Goal: Task Accomplishment & Management: Complete application form

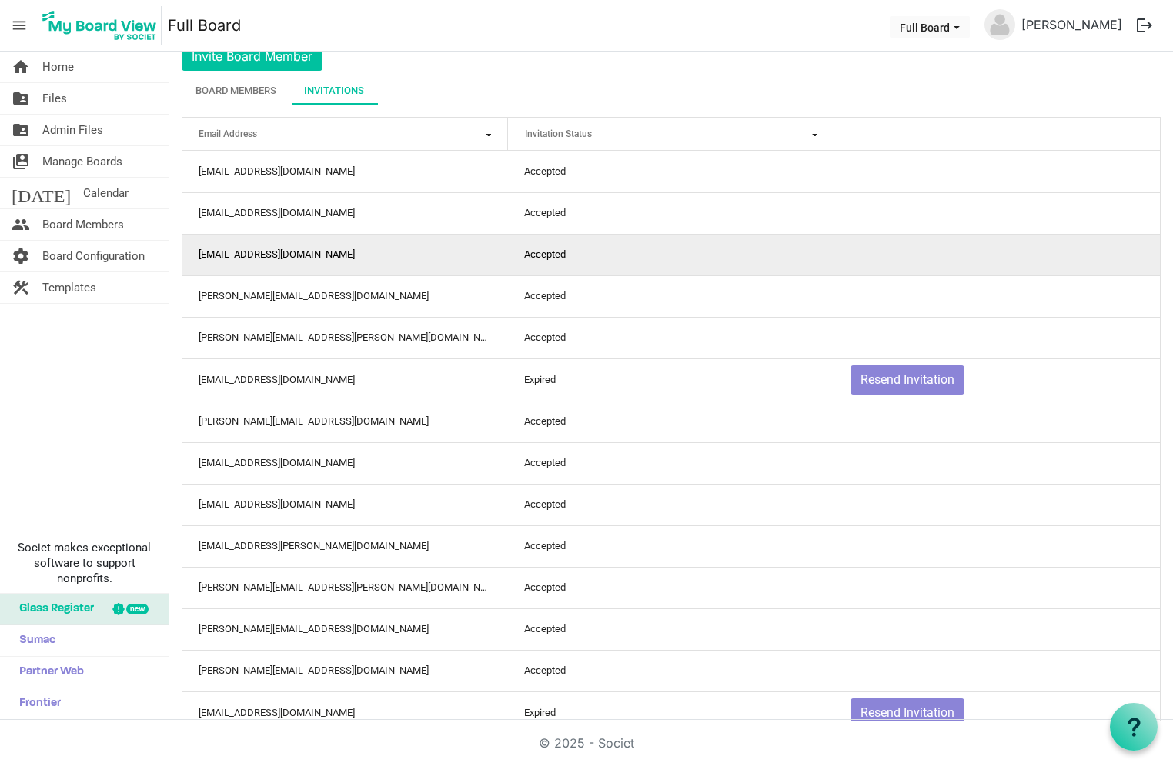
scroll to position [60, 0]
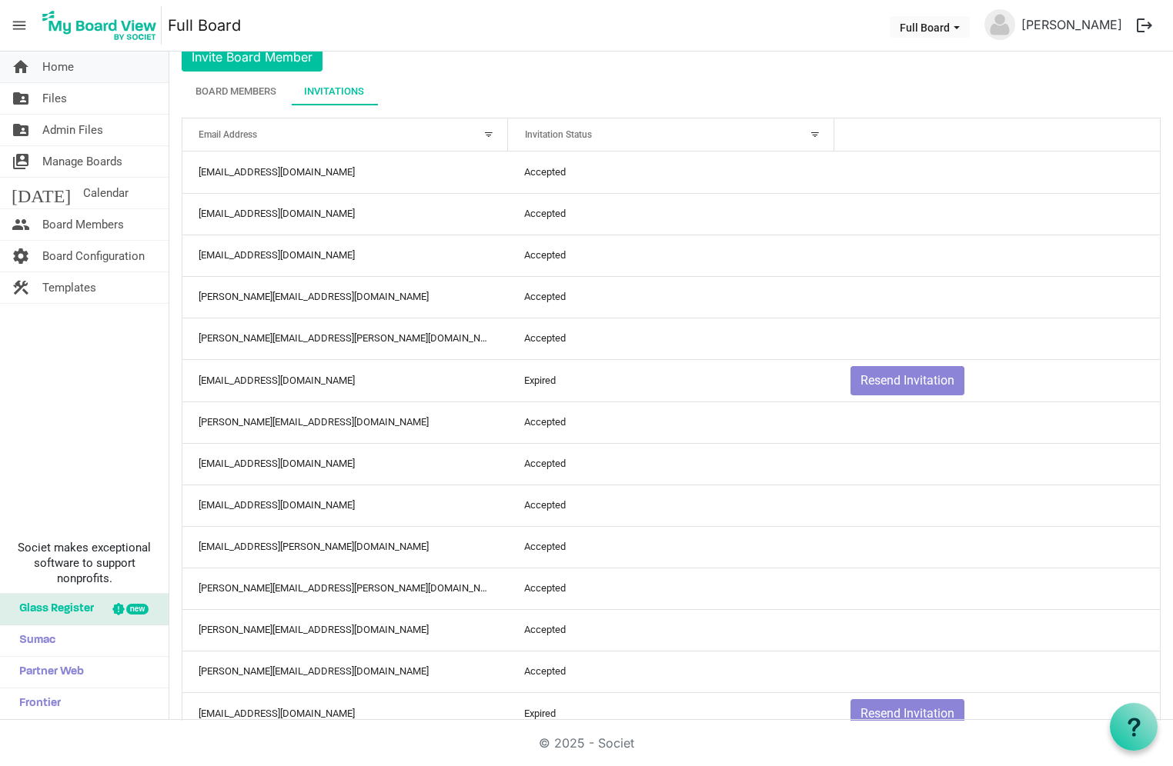
click at [50, 76] on span "Home" at bounding box center [58, 67] width 32 height 31
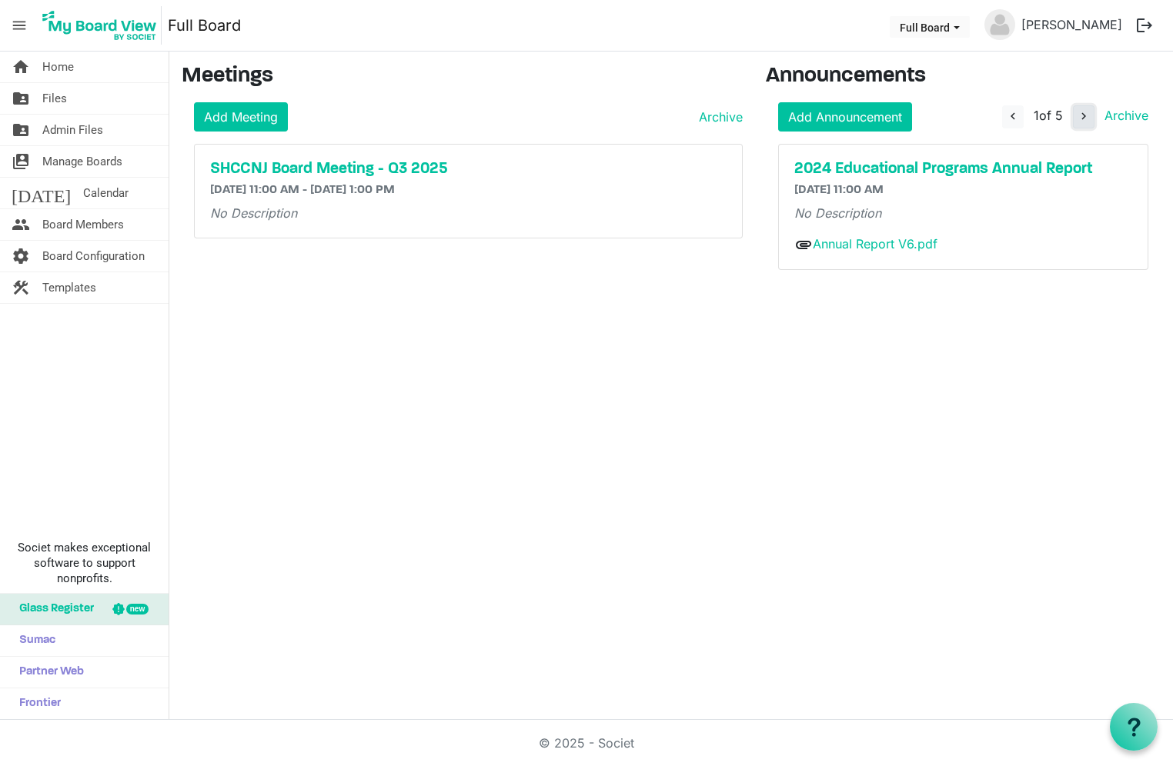
click at [1086, 112] on span "navigate_next" at bounding box center [1084, 116] width 14 height 14
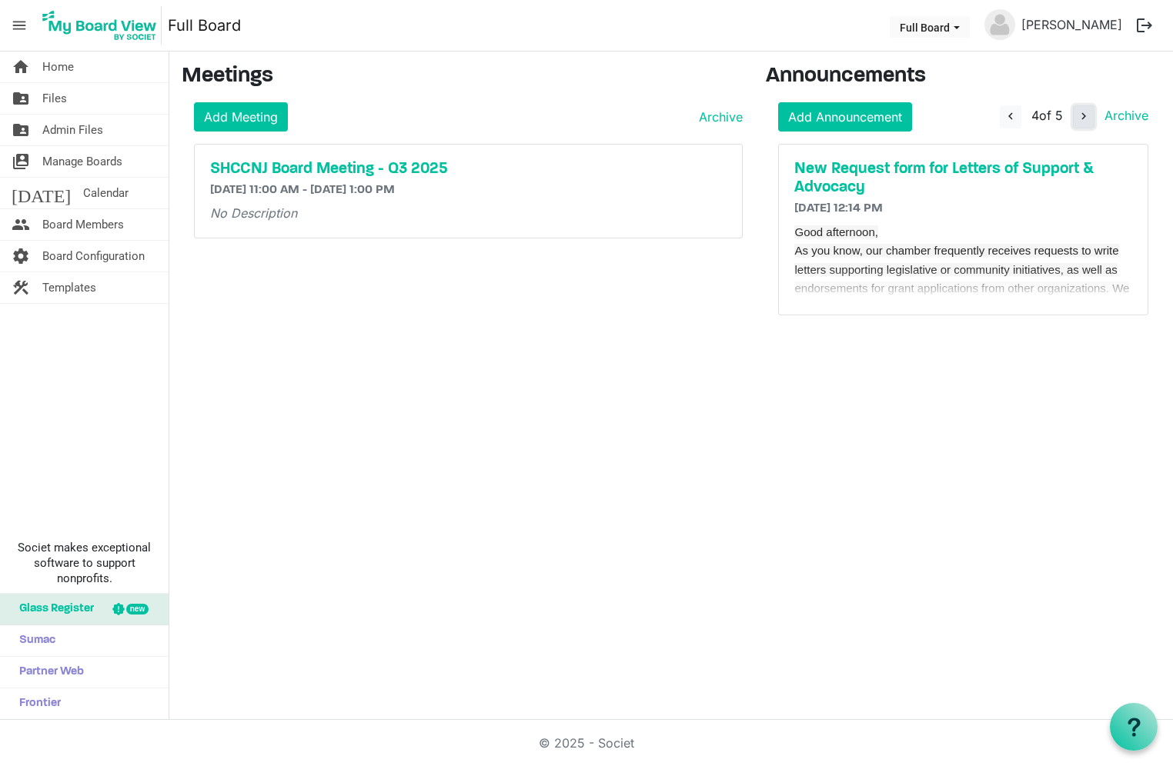
click at [1086, 112] on span "navigate_next" at bounding box center [1084, 116] width 14 height 14
click at [267, 109] on link "Add Meeting" at bounding box center [241, 116] width 94 height 29
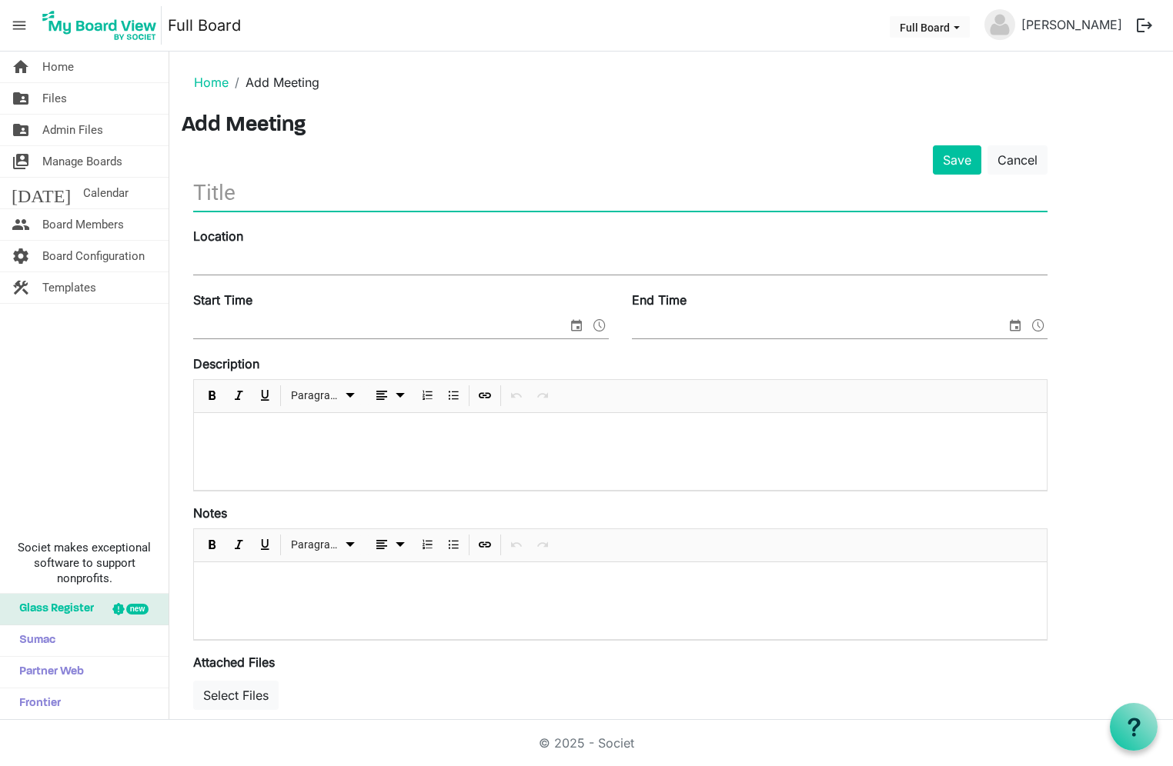
click at [290, 184] on input "text" at bounding box center [620, 193] width 854 height 36
type input "SHCCNJ Board Retreat"
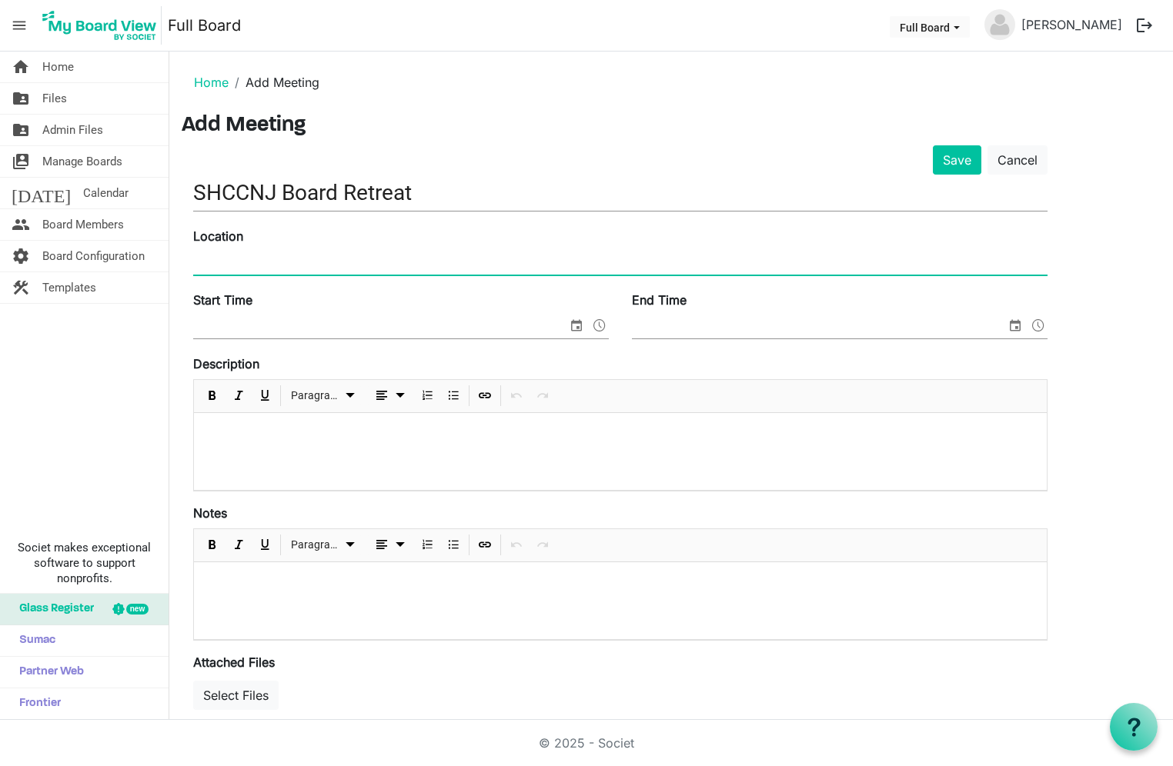
click at [832, 272] on input "Location" at bounding box center [620, 263] width 854 height 23
click at [528, 266] on input "[GEOGRAPHIC_DATA], [GEOGRAPHIC_DATA]" at bounding box center [620, 263] width 854 height 23
type input "[GEOGRAPHIC_DATA], [GEOGRAPHIC_DATA] [STREET_ADDRESS]"
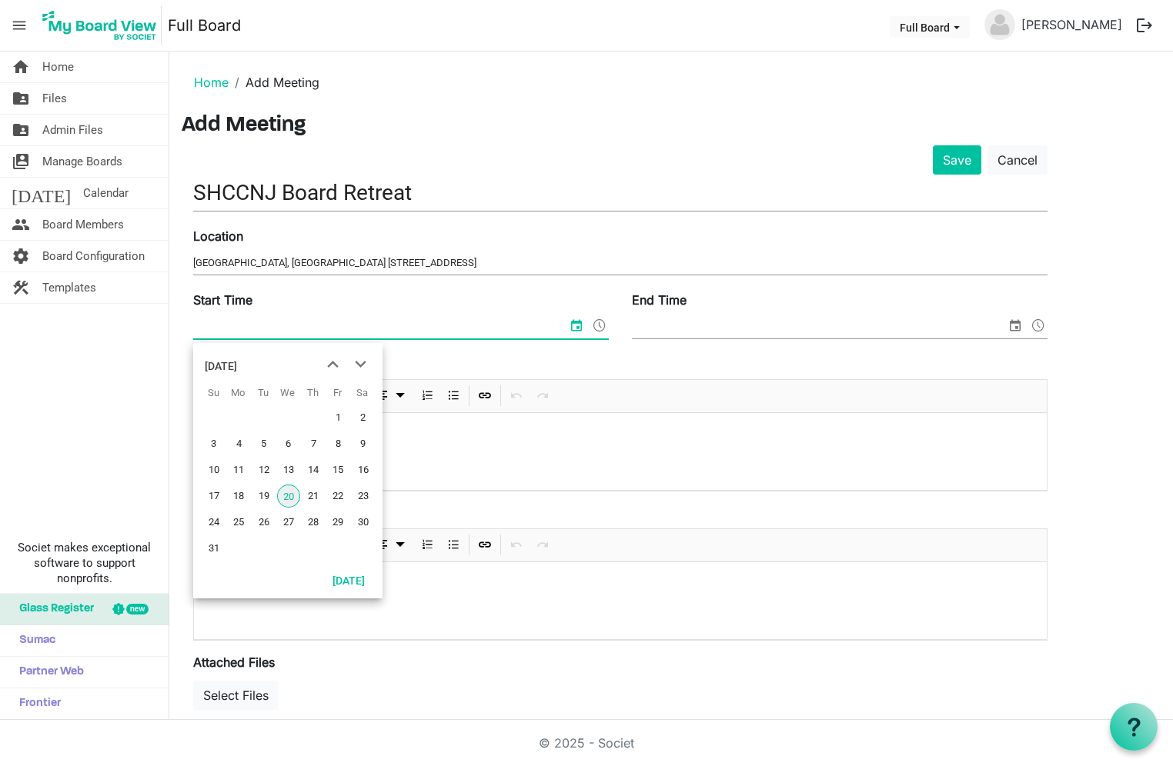
click at [459, 332] on input "Start Time" at bounding box center [380, 327] width 374 height 23
click at [359, 367] on span "next month" at bounding box center [360, 365] width 27 height 28
click at [341, 419] on span "5" at bounding box center [337, 417] width 23 height 23
type input "[DATE] 12:00 AM"
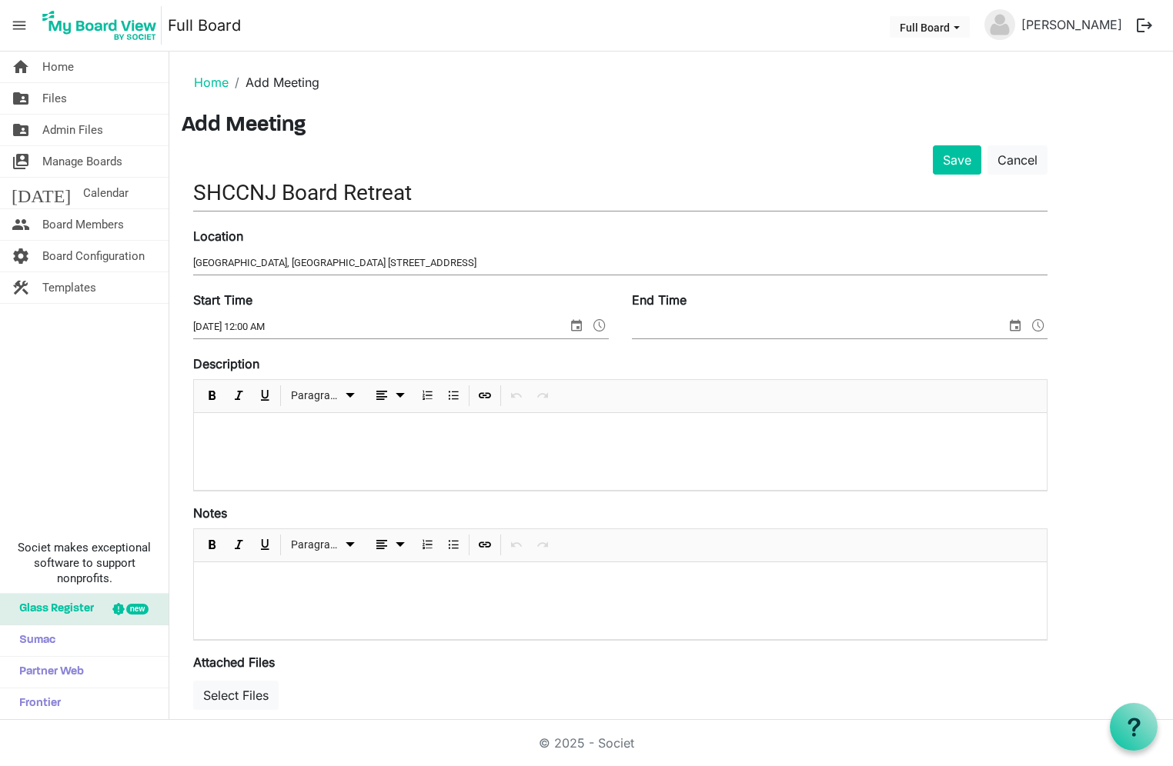
click at [701, 312] on div "End Time" at bounding box center [839, 317] width 439 height 52
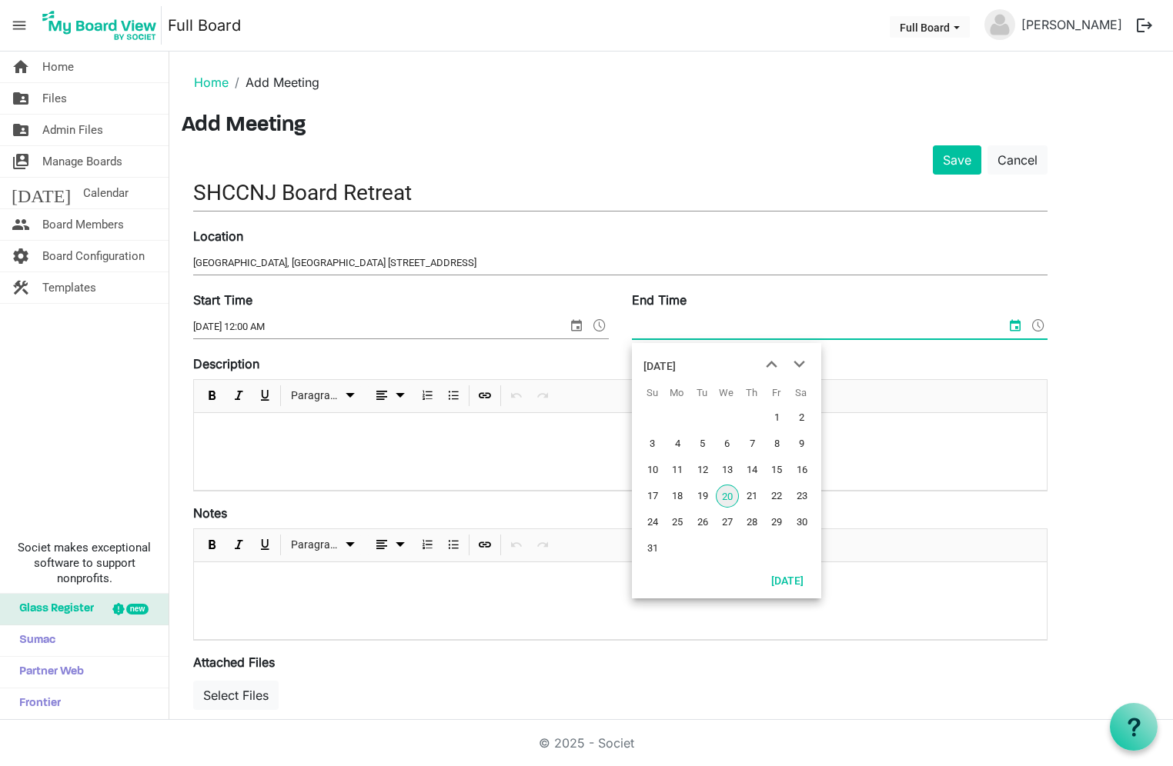
click at [692, 332] on input "End Time" at bounding box center [819, 327] width 374 height 23
click at [800, 365] on span "next month" at bounding box center [799, 365] width 27 height 28
click at [780, 427] on span "5" at bounding box center [776, 417] width 23 height 23
type input "[DATE] 12:00 AM"
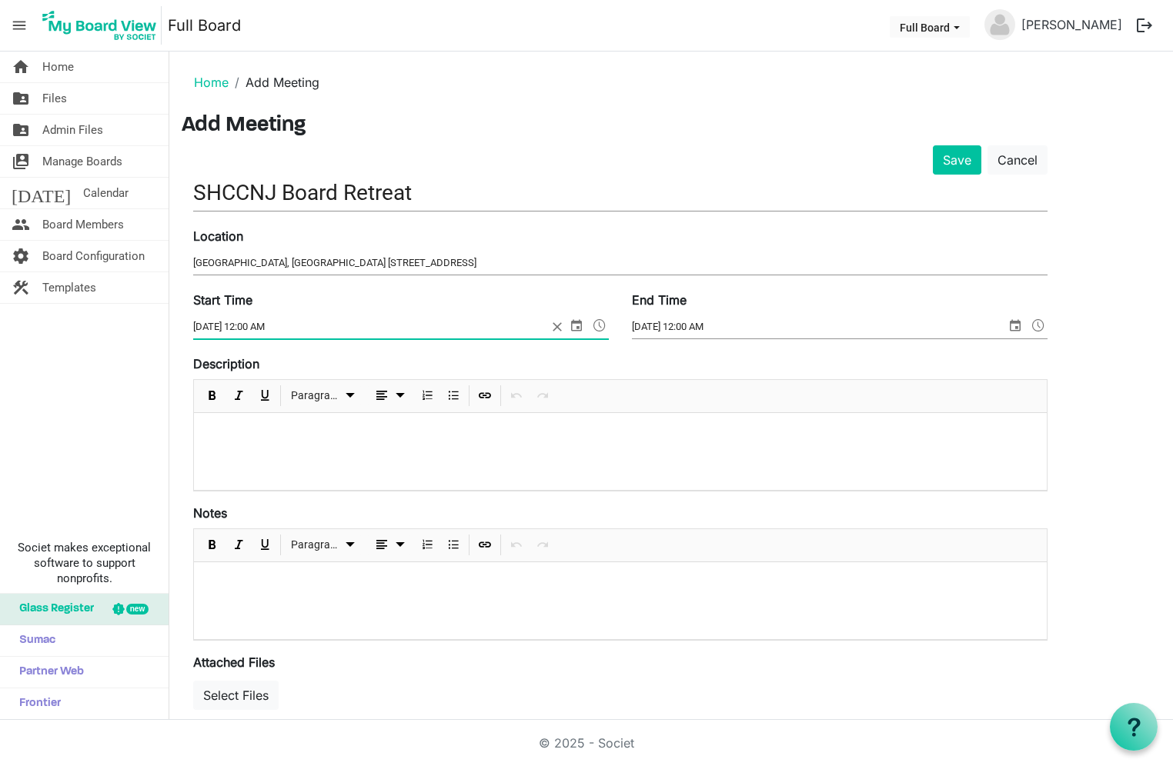
click at [596, 326] on span at bounding box center [599, 326] width 18 height 20
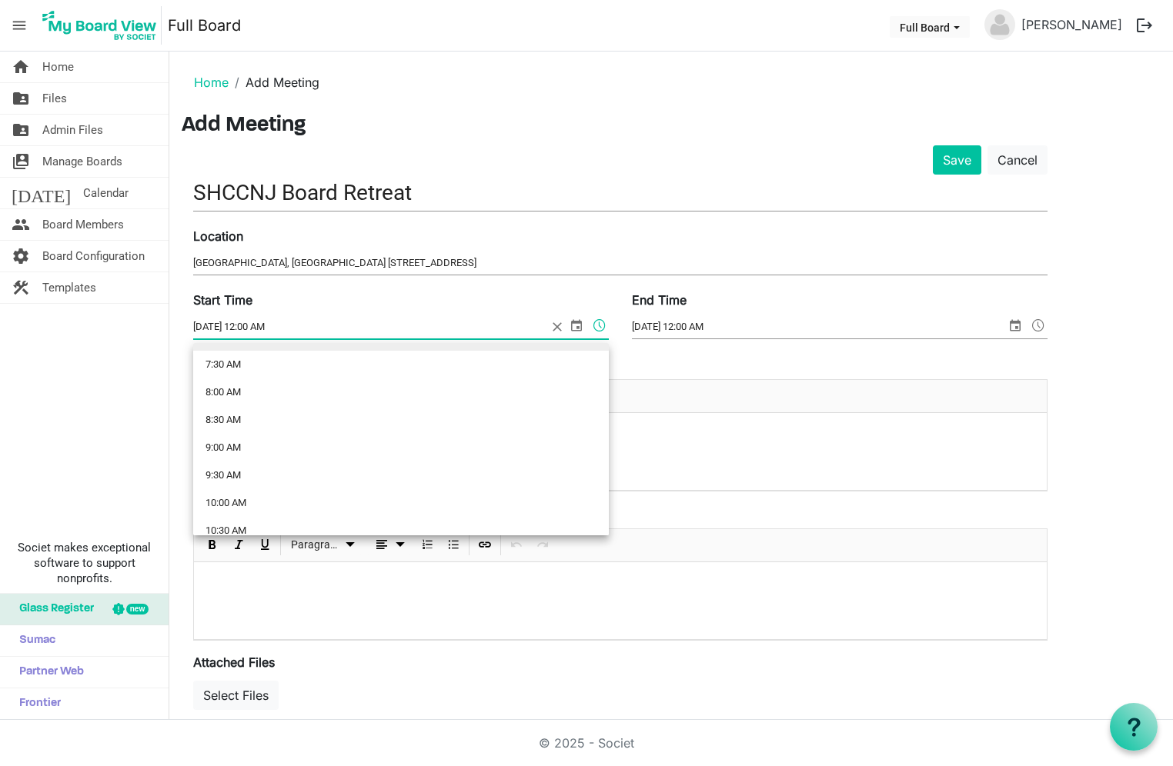
scroll to position [416, 0]
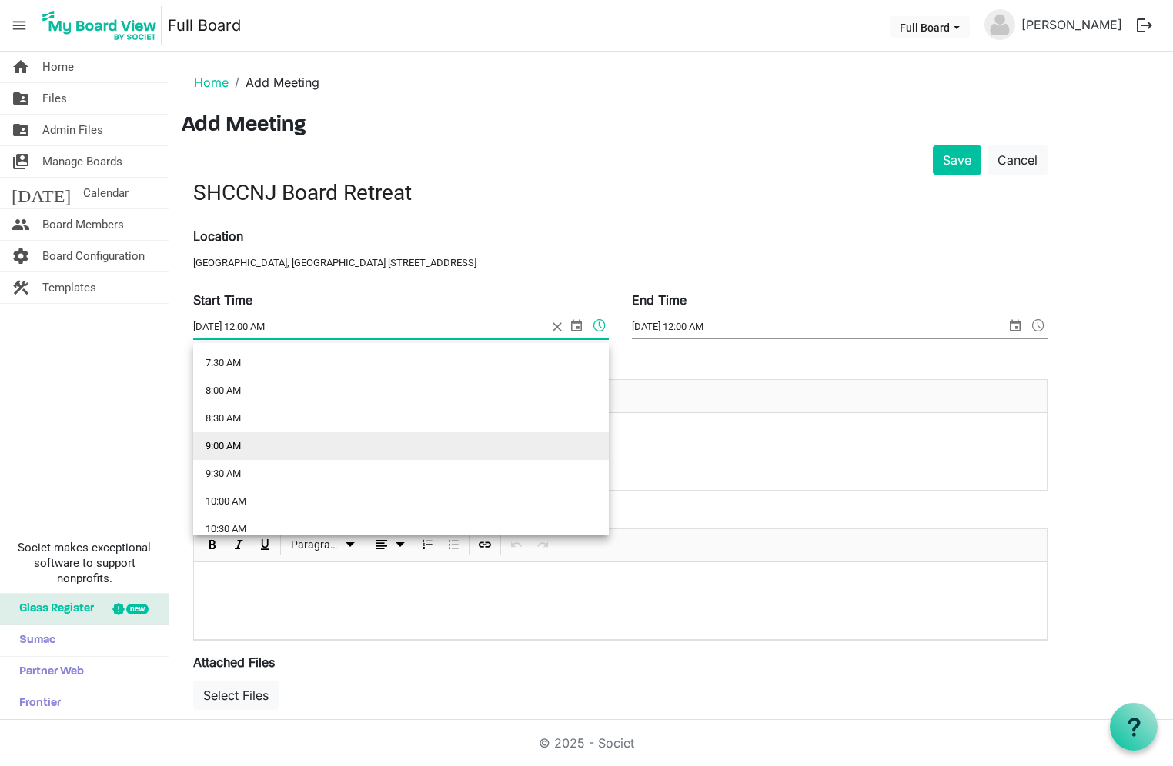
click at [289, 454] on li "9:00 AM" at bounding box center [401, 446] width 416 height 28
type input "[DATE] 9:00 AM"
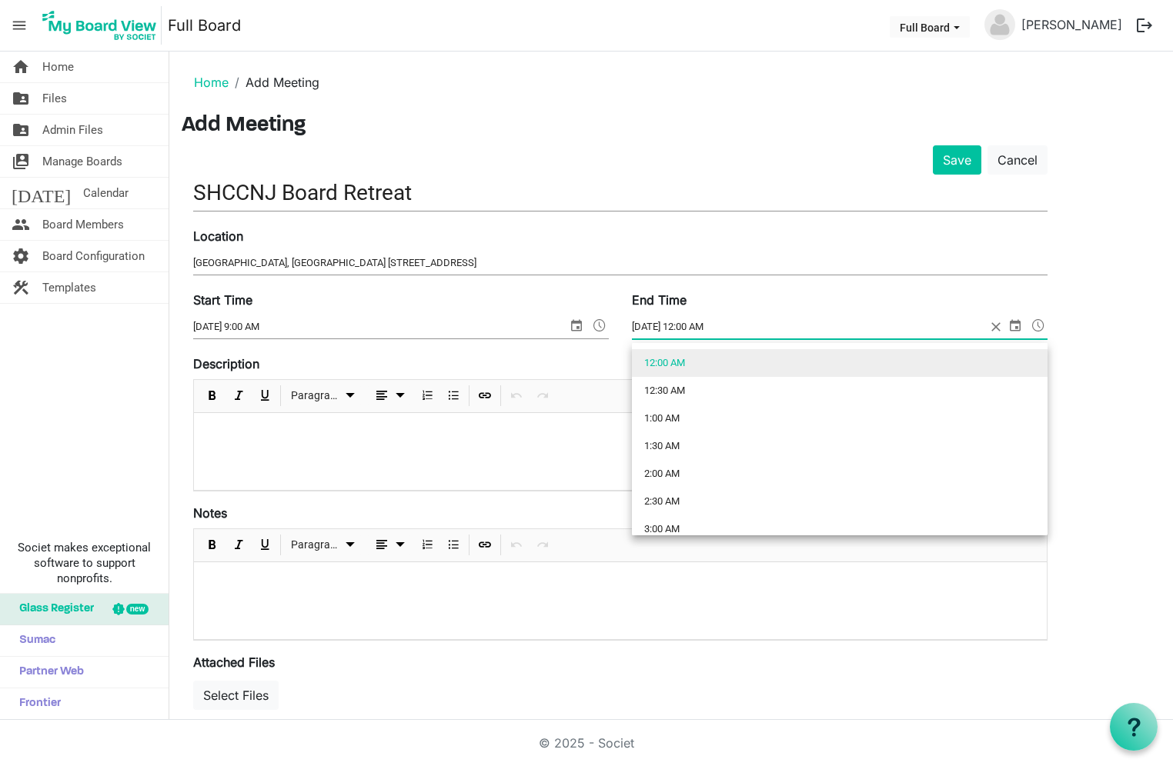
click at [1041, 325] on span at bounding box center [1038, 326] width 18 height 20
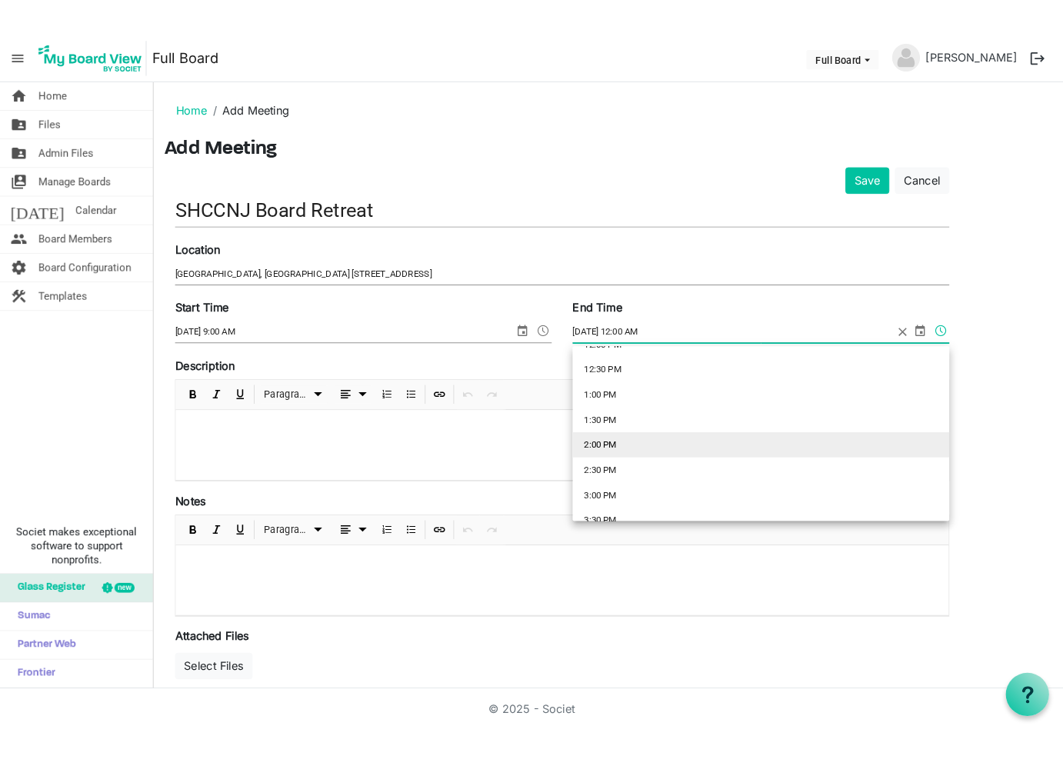
scroll to position [742, 0]
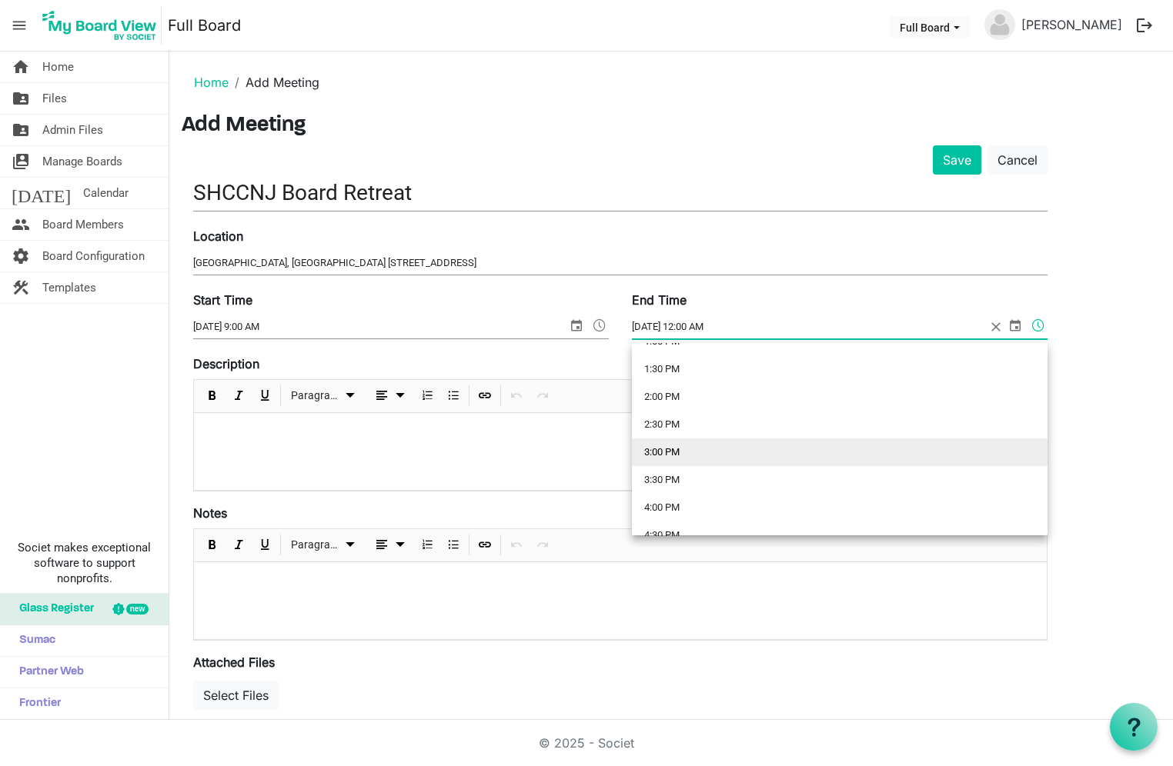
click at [800, 446] on li "3:00 PM" at bounding box center [840, 453] width 416 height 28
type input "[DATE] 3:00 PM"
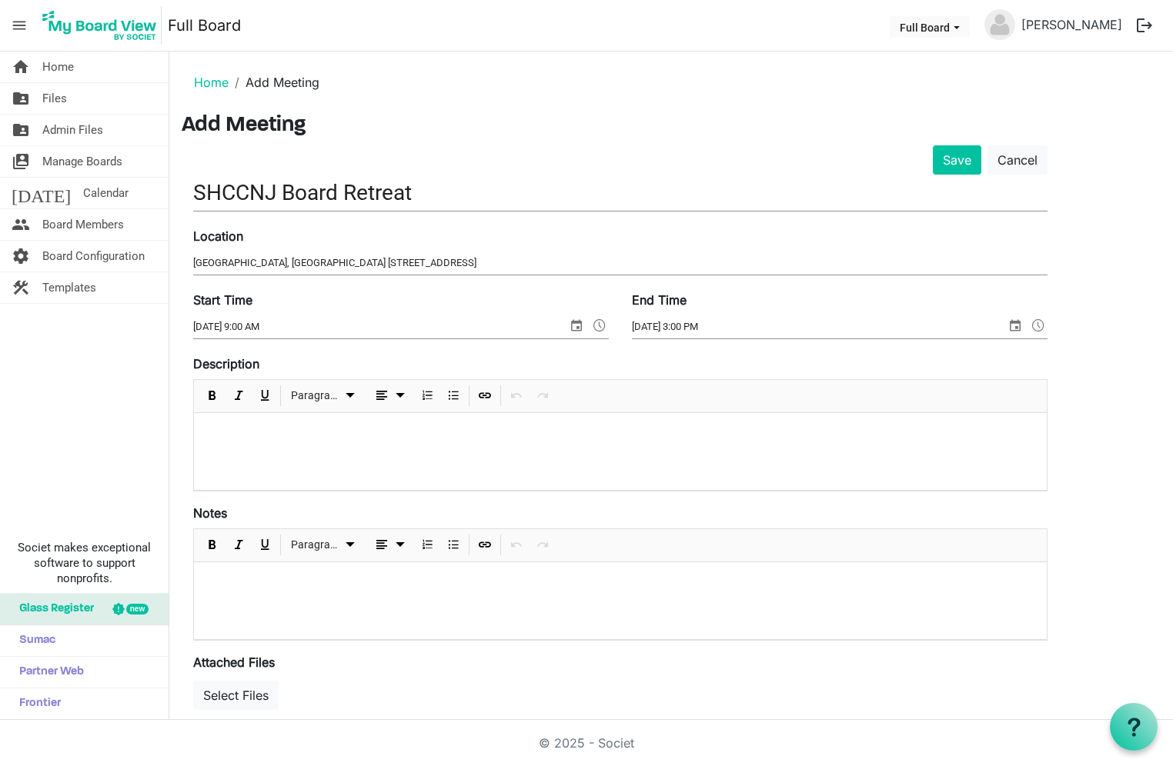
click at [800, 446] on div at bounding box center [620, 451] width 853 height 77
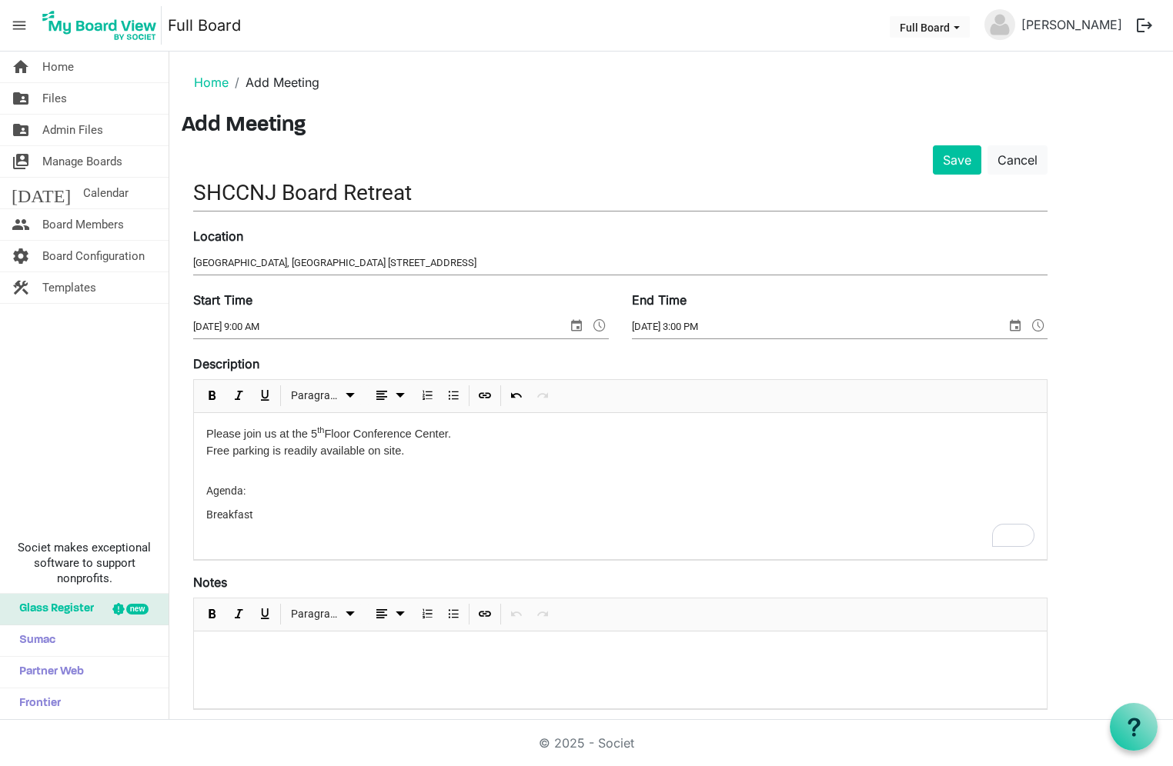
click at [202, 515] on div "Please join us at the [GEOGRAPHIC_DATA]. Free parking is readily available on s…" at bounding box center [620, 486] width 853 height 146
click at [332, 517] on p "Light Breakfast" at bounding box center [620, 515] width 828 height 16
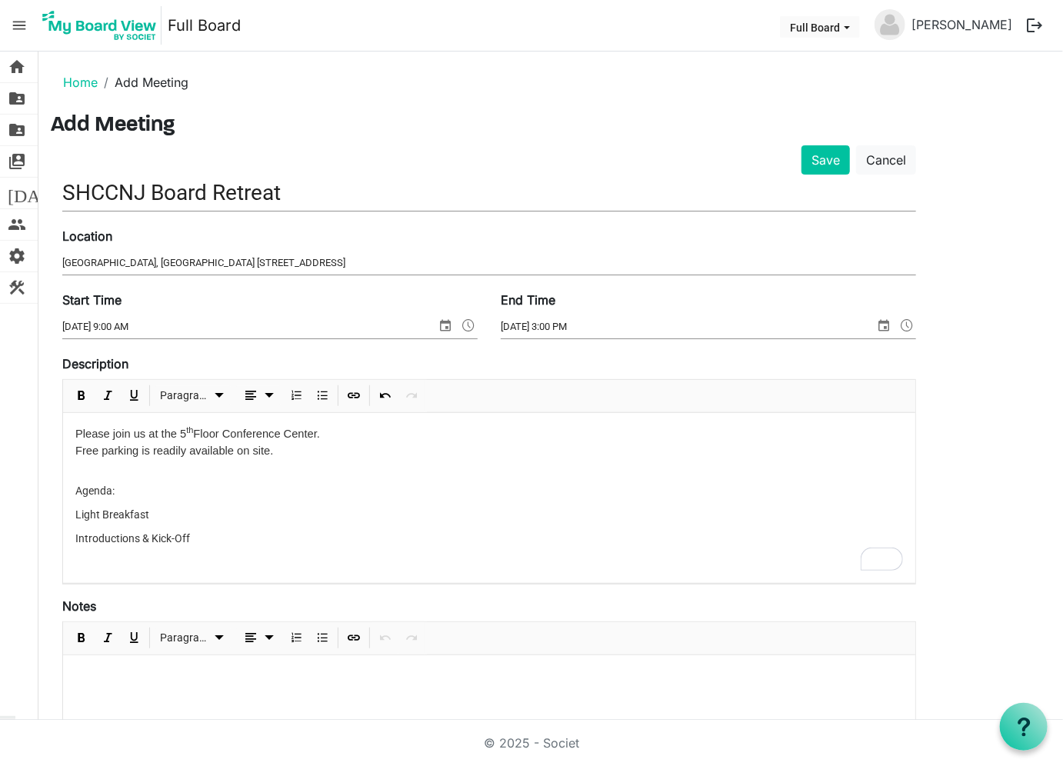
click at [406, 489] on p "Agenda:" at bounding box center [489, 491] width 828 height 16
click at [73, 535] on div "Please join us at the [GEOGRAPHIC_DATA]. Free parking is readily available on s…" at bounding box center [489, 498] width 853 height 170
drag, startPoint x: 245, startPoint y: 547, endPoint x: 192, endPoint y: 540, distance: 53.5
click at [192, 540] on p "Kick-Off: Introductions & Kick-Off" at bounding box center [489, 539] width 828 height 16
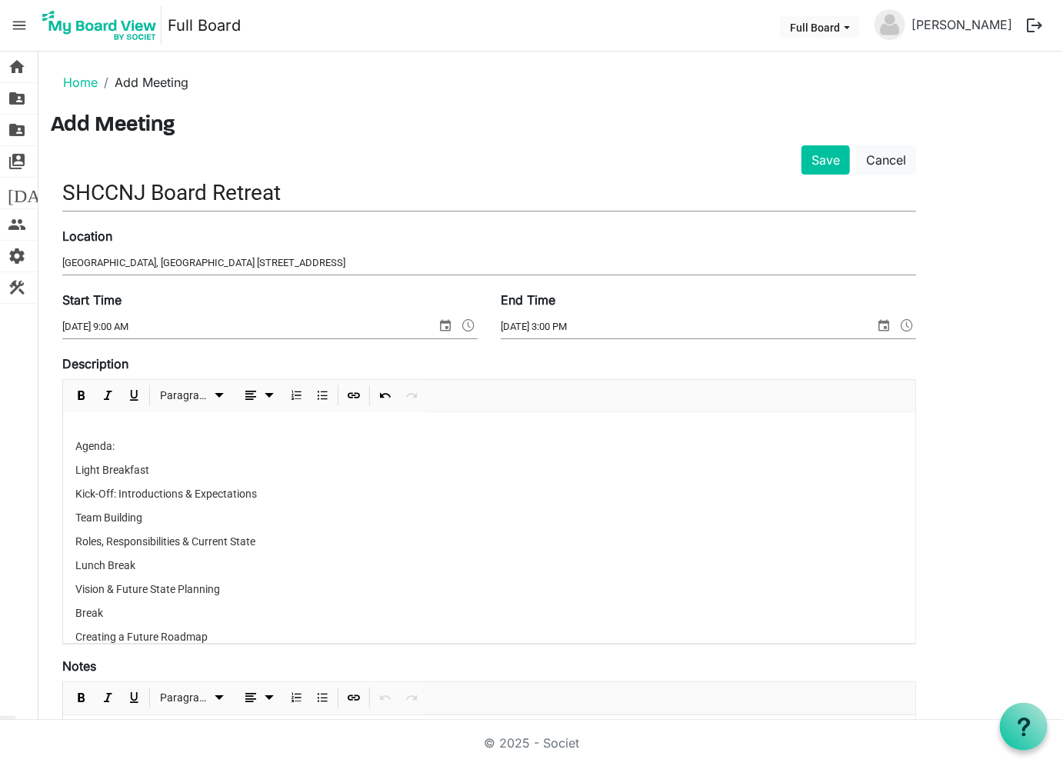
scroll to position [107, 0]
